Goal: Task Accomplishment & Management: Complete application form

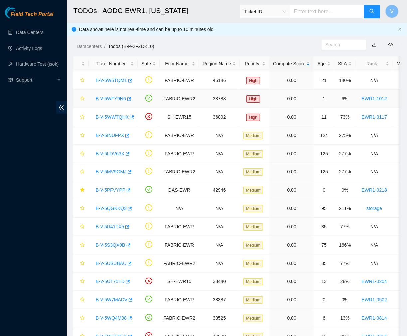
click at [118, 98] on link "B-V-5WFY9N6" at bounding box center [110, 98] width 31 height 5
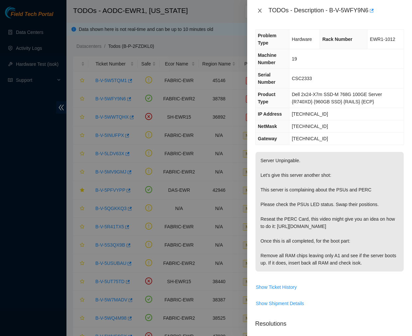
click at [261, 10] on icon "close" at bounding box center [260, 11] width 4 height 4
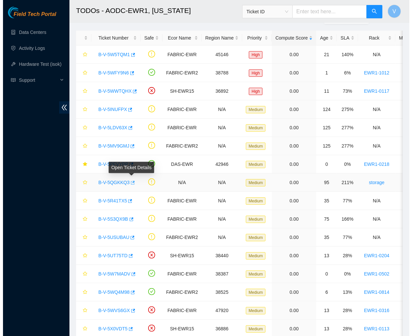
scroll to position [27, 0]
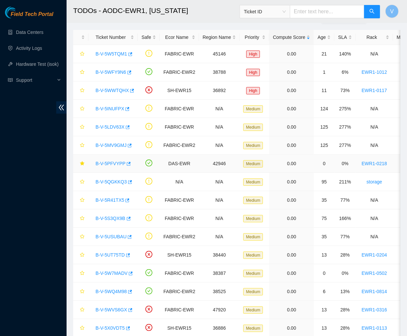
click at [107, 163] on link "B-V-5PFVYPP" at bounding box center [110, 163] width 30 height 5
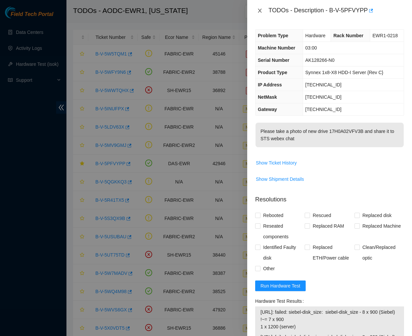
click at [261, 11] on icon "close" at bounding box center [259, 10] width 5 height 5
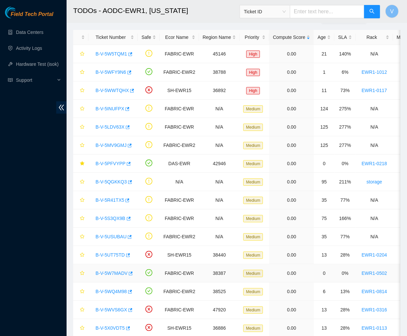
click at [114, 274] on link "B-V-5W7MADV" at bounding box center [111, 273] width 32 height 5
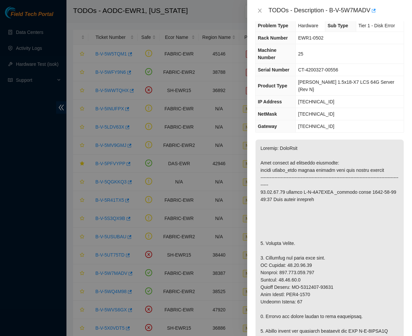
scroll to position [10, 0]
click at [260, 11] on icon "close" at bounding box center [260, 11] width 4 height 4
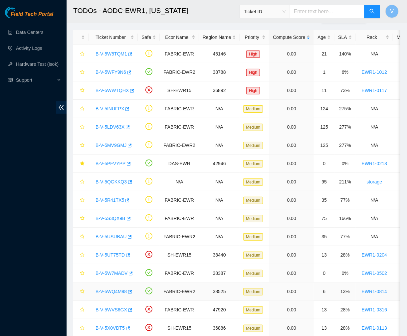
click at [115, 293] on link "B-V-5WQ4M98" at bounding box center [110, 291] width 31 height 5
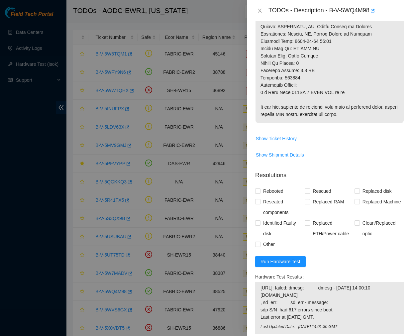
scroll to position [603, 0]
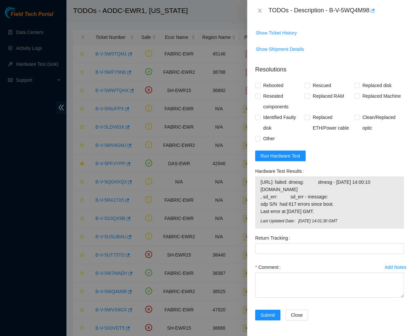
click at [260, 182] on td "23.48.101.38: failed: dmesg: dmesg - Oct 09 14:00:10 a23-48-101-38.deploy.akama…" at bounding box center [329, 198] width 139 height 40
drag, startPoint x: 260, startPoint y: 182, endPoint x: 275, endPoint y: 158, distance: 28.1
click at [275, 158] on form "Resolutions Rebooted Rescued Replaced disk Reseated components Replaced RAM Rep…" at bounding box center [329, 194] width 149 height 269
click at [275, 158] on span "Run Hardware Test" at bounding box center [281, 155] width 40 height 7
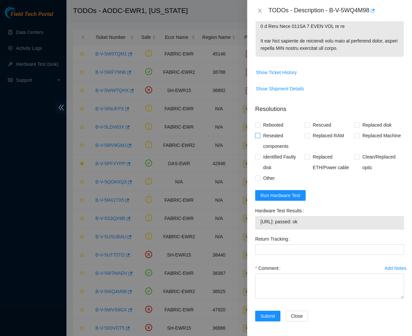
scroll to position [565, 0]
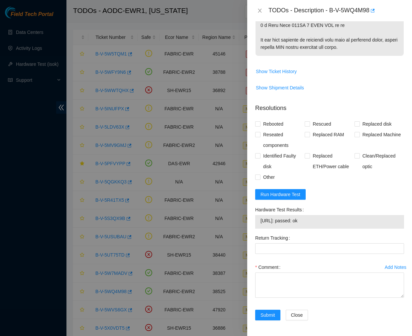
drag, startPoint x: 317, startPoint y: 221, endPoint x: 255, endPoint y: 217, distance: 62.0
click at [255, 217] on div "23.48.101.38: passed: ok" at bounding box center [329, 222] width 149 height 14
copy tbody "23.48.101.38: passed: ok"
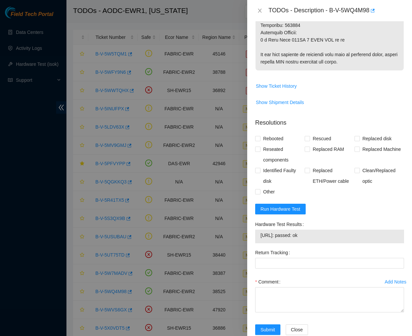
scroll to position [556, 0]
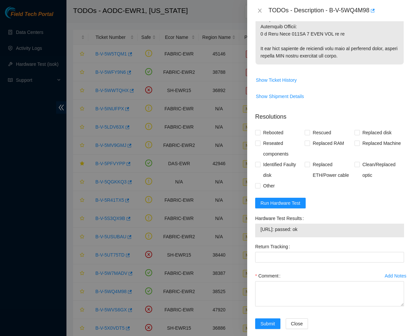
copy tbody "23.48.101.38: passed: ok"
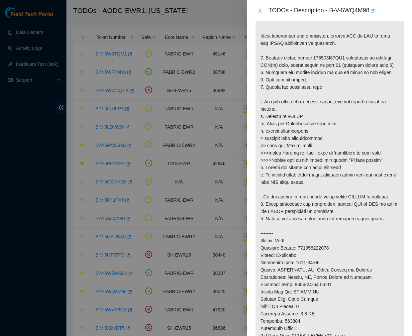
scroll to position [254, 0]
click at [305, 182] on p at bounding box center [330, 142] width 148 height 449
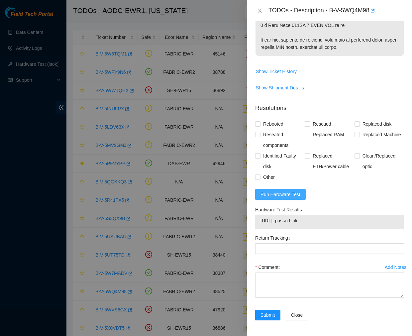
click at [292, 193] on span "Run Hardware Test" at bounding box center [281, 194] width 40 height 7
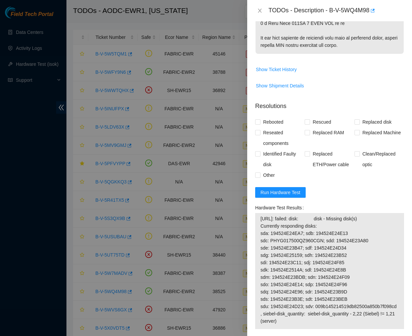
scroll to position [667, 0]
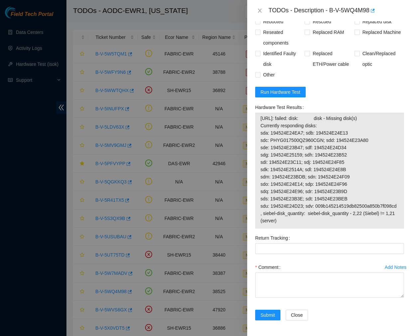
click at [259, 118] on div "23.48.101.38: failed: disk: disk - Missing disk(s) Currently responding disks: …" at bounding box center [329, 171] width 149 height 116
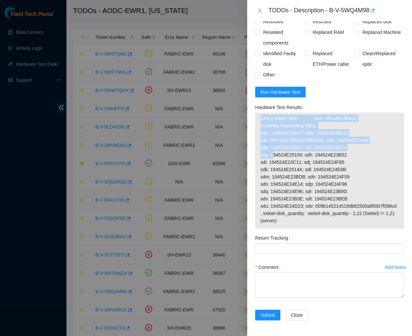
drag, startPoint x: 259, startPoint y: 118, endPoint x: 345, endPoint y: 150, distance: 91.6
click at [345, 150] on div "23.48.101.38: failed: disk: disk - Missing disk(s) Currently responding disks: …" at bounding box center [329, 171] width 149 height 116
copy div "23.48.101.38: failed: disk: disk - Missing disk(s) Currently responding disks: …"
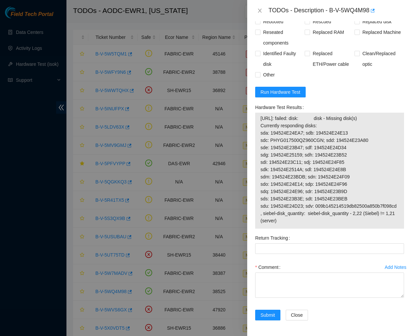
click at [278, 84] on form "Resolutions Rebooted Rescued Replaced disk Reseated components Replaced RAM Rep…" at bounding box center [329, 162] width 149 height 333
click at [279, 92] on span "Run Hardware Test" at bounding box center [281, 91] width 40 height 7
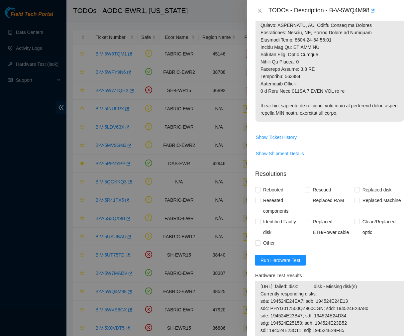
scroll to position [499, 0]
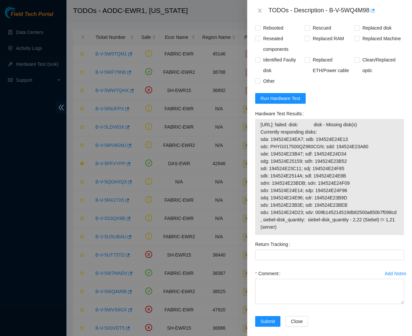
scroll to position [667, 0]
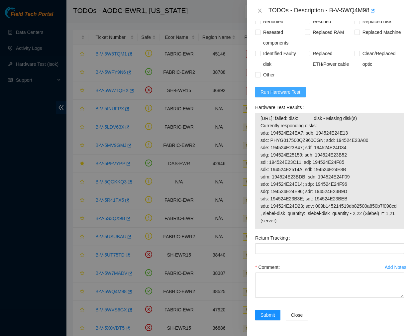
click at [292, 93] on span "Run Hardware Test" at bounding box center [281, 91] width 40 height 7
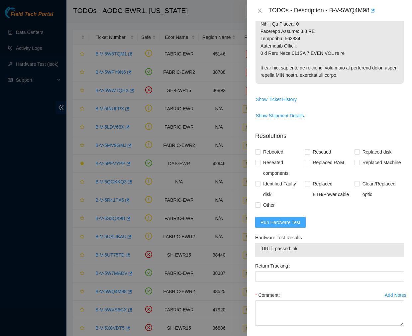
scroll to position [565, 0]
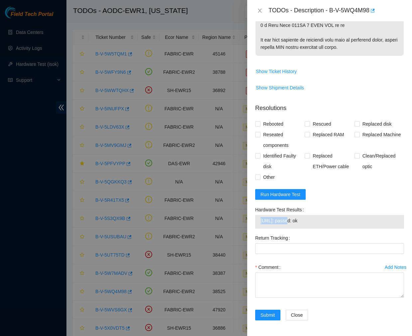
drag, startPoint x: 286, startPoint y: 219, endPoint x: 257, endPoint y: 220, distance: 29.0
click at [257, 220] on div "23.48.101.38: passed: ok" at bounding box center [329, 222] width 149 height 14
copy tbody "[TECHNICAL_ID]"
click at [273, 279] on textarea "Comment" at bounding box center [329, 285] width 149 height 25
paste textarea "Ticket #: B-V-5WQ4M98 - Ran hardware test: 23.48.101.38: passed: ok - Identifie…"
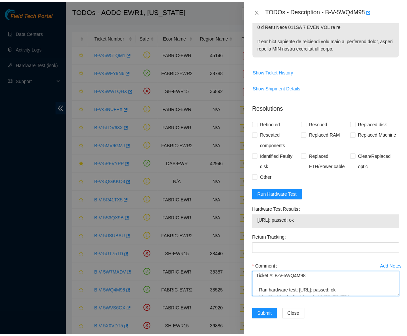
scroll to position [0, 0]
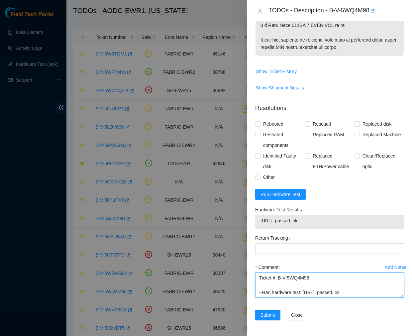
type textarea "Ticket #: B-V-5WQ4M98 - Ran hardware test: 23.48.101.38: passed: ok - Identifie…"
click at [254, 122] on div "Problem Type Hardware Sub Type Disk Rack Number EWR1-0814 Machine Number 03 Ser…" at bounding box center [329, 178] width 165 height 315
click at [257, 123] on input "Rebooted" at bounding box center [257, 123] width 5 height 5
checkbox input "true"
click at [355, 124] on input "Replaced disk" at bounding box center [357, 123] width 5 height 5
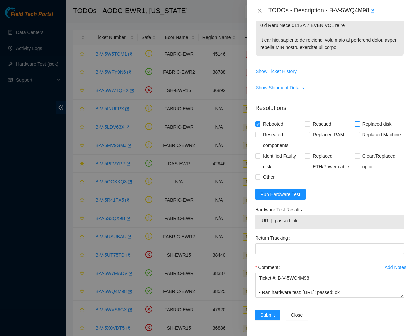
checkbox input "true"
click at [257, 134] on input "Reseated components" at bounding box center [257, 134] width 5 height 5
checkbox input "true"
click at [262, 314] on span "Submit" at bounding box center [268, 315] width 15 height 7
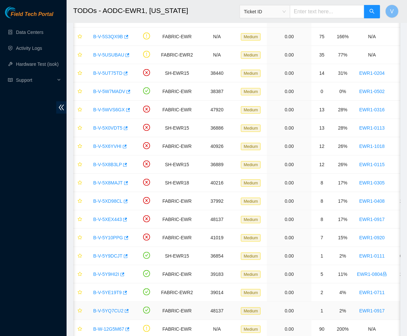
scroll to position [190, 0]
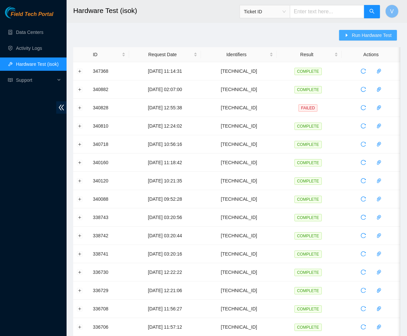
click at [360, 36] on span "Run Hardware Test" at bounding box center [372, 35] width 40 height 7
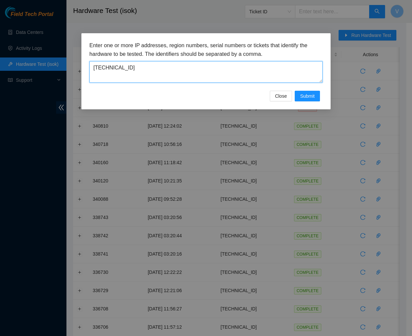
drag, startPoint x: 137, startPoint y: 79, endPoint x: 12, endPoint y: 77, distance: 125.1
click at [12, 77] on div "Enter one or more IP addresses, region numbers, serial numbers or tickets that …" at bounding box center [206, 168] width 412 height 336
paste textarea "48.101.38"
type textarea "[TECHNICAL_ID]"
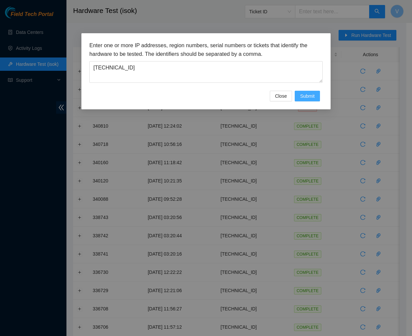
click at [308, 93] on span "Submit" at bounding box center [307, 95] width 15 height 7
